Goal: Information Seeking & Learning: Learn about a topic

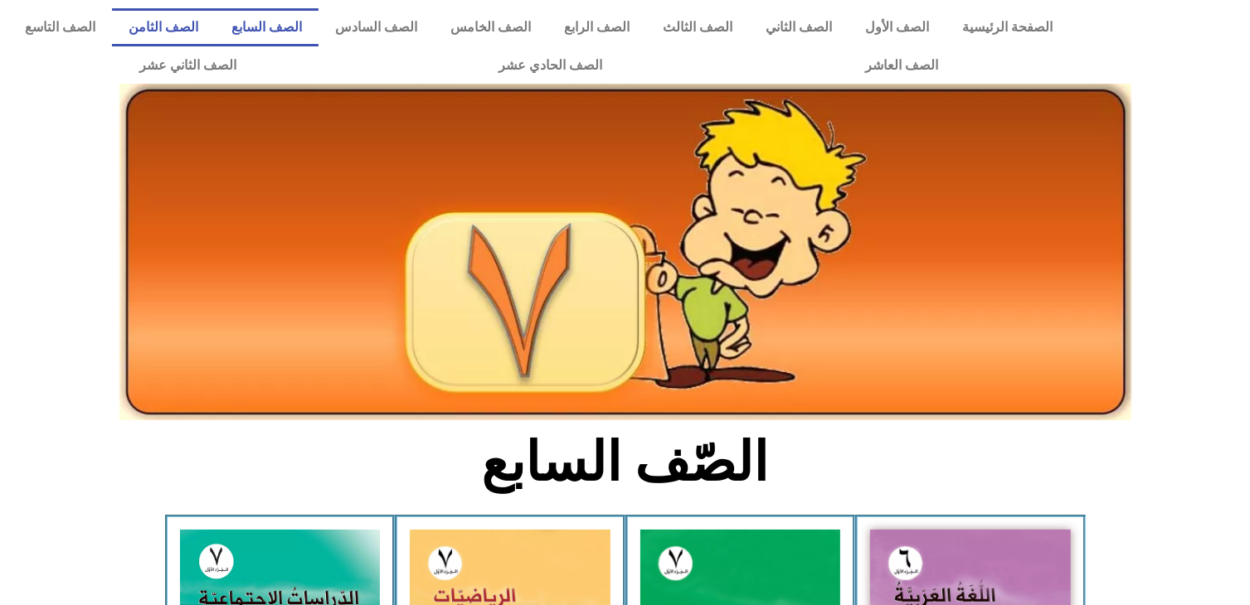
click at [215, 27] on link "الصف الثامن" at bounding box center [163, 27] width 103 height 38
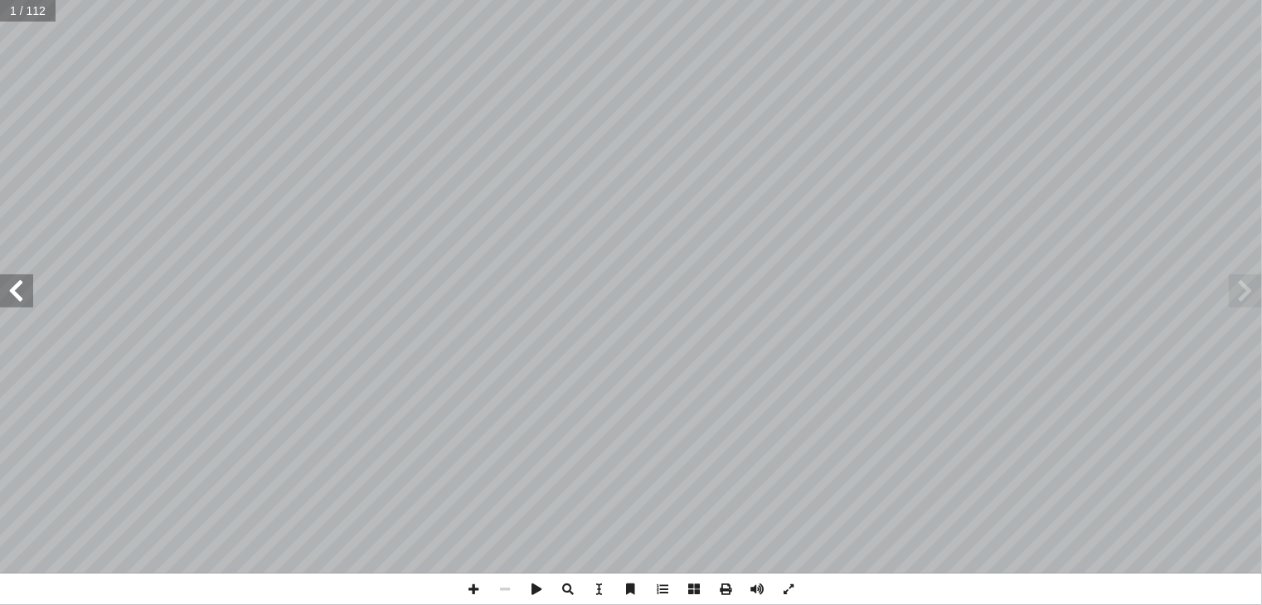
click at [17, 296] on span at bounding box center [16, 291] width 33 height 33
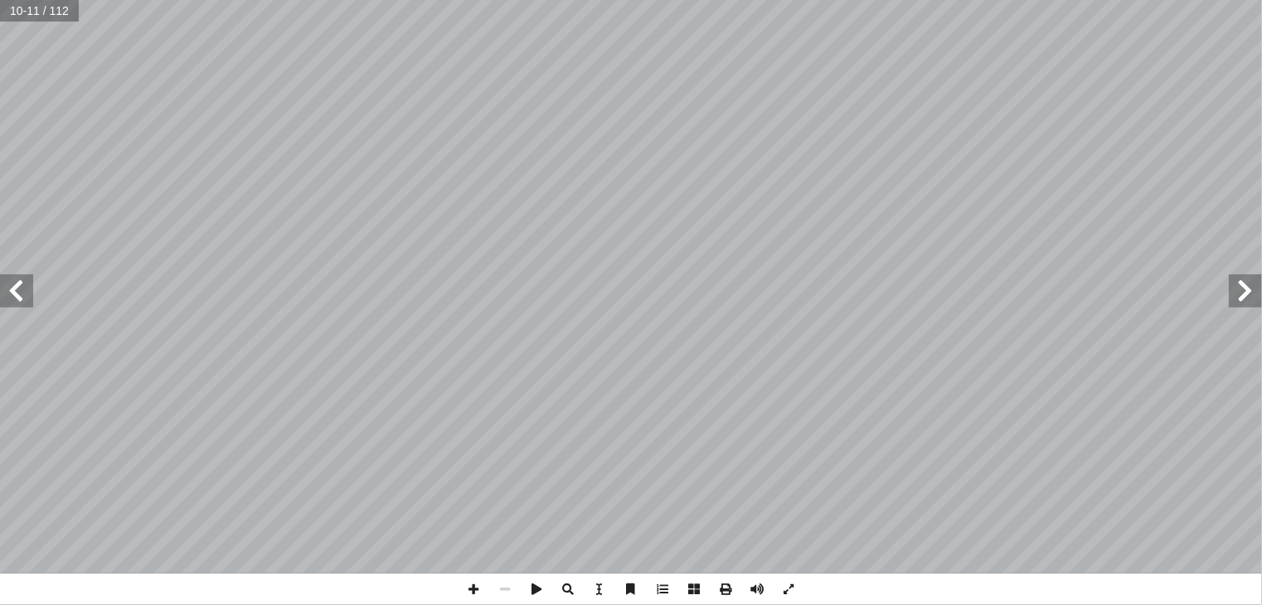
click at [17, 296] on span at bounding box center [16, 291] width 33 height 33
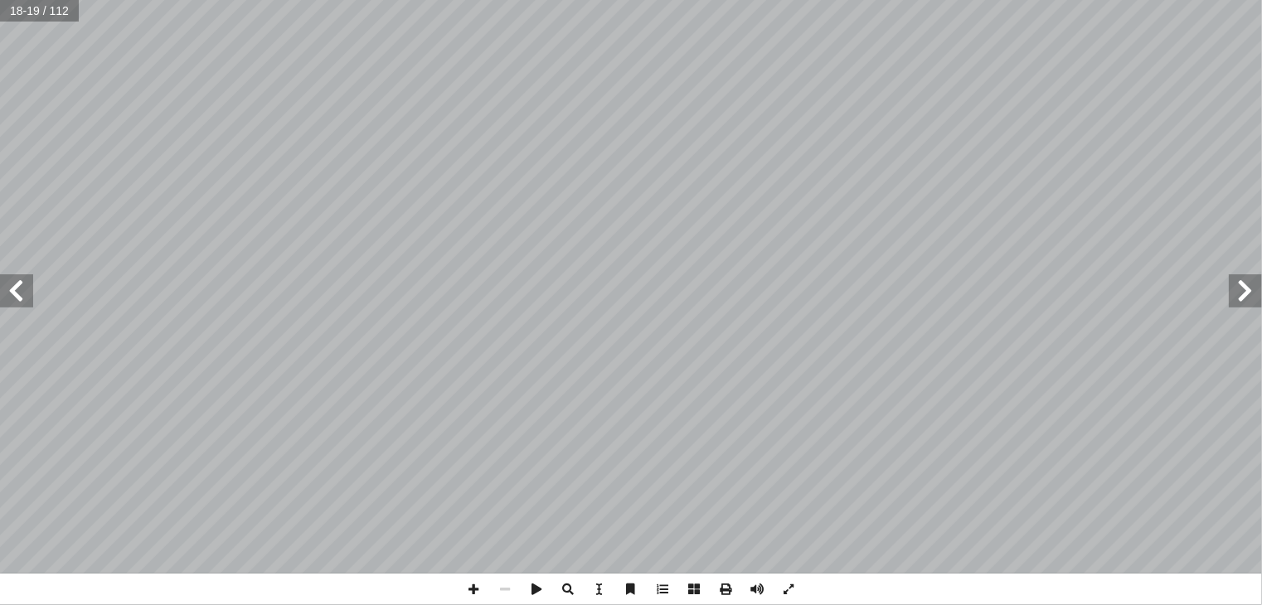
click at [17, 296] on span at bounding box center [16, 291] width 33 height 33
click at [23, 298] on span at bounding box center [16, 291] width 33 height 33
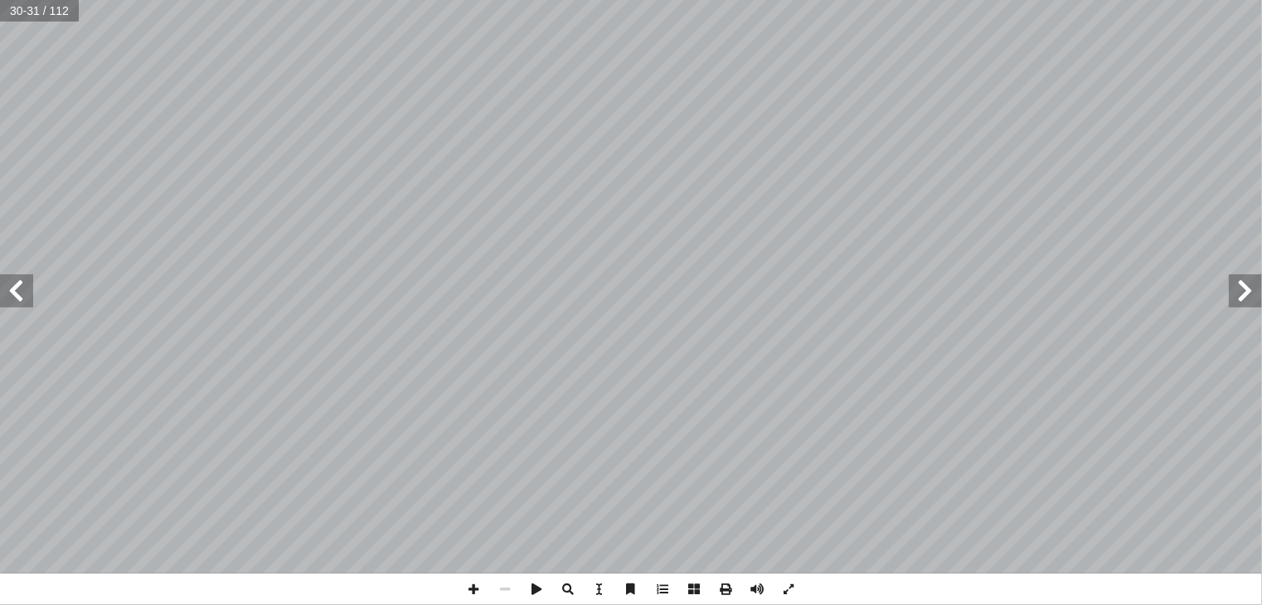
click at [22, 288] on span at bounding box center [16, 291] width 33 height 33
